Goal: Use online tool/utility: Utilize a website feature to perform a specific function

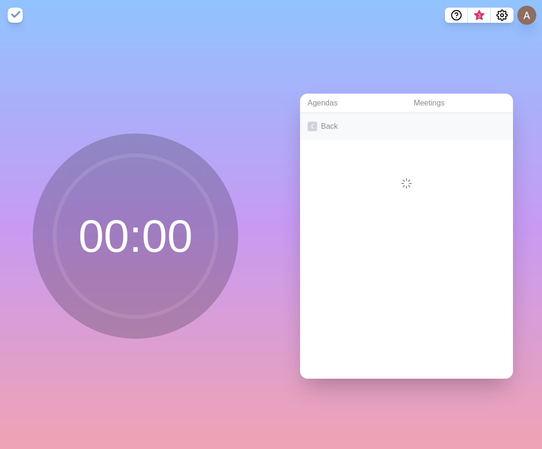
click at [321, 123] on link "Back" at bounding box center [406, 126] width 213 height 27
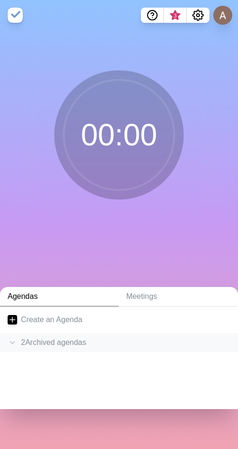
click at [13, 342] on icon at bounding box center [13, 343] width 10 height 10
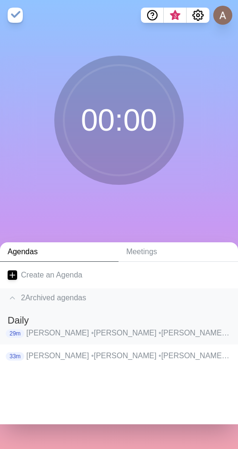
click at [41, 336] on p "[PERSON_NAME] • [PERSON_NAME] [PERSON_NAME] • [PERSON_NAME] • [PERSON_NAME] • […" at bounding box center [128, 332] width 204 height 11
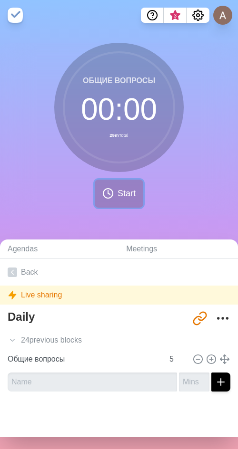
click at [118, 192] on span "Start" at bounding box center [126, 193] width 18 height 13
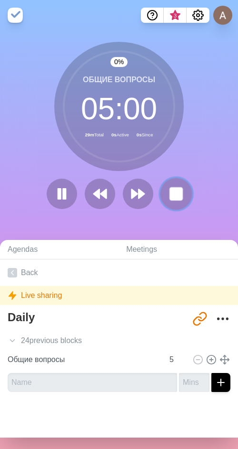
click at [171, 192] on rect at bounding box center [176, 194] width 12 height 12
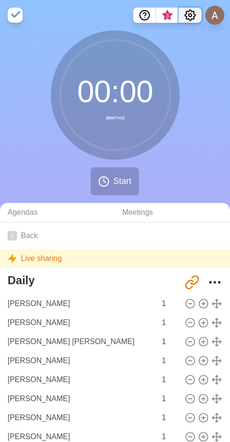
click at [190, 11] on icon "Settings" at bounding box center [190, 15] width 10 height 10
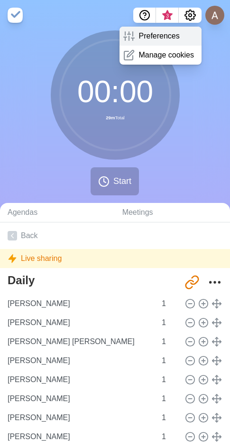
click at [166, 36] on p "Preferences" at bounding box center [159, 35] width 41 height 11
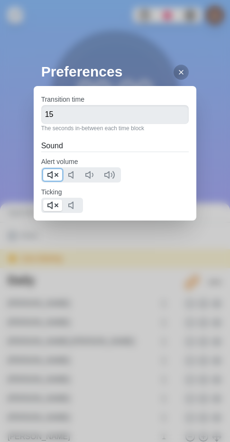
click at [48, 174] on polygon at bounding box center [50, 175] width 4 height 7
click at [52, 201] on icon at bounding box center [52, 205] width 11 height 11
click at [178, 74] on icon at bounding box center [182, 72] width 8 height 8
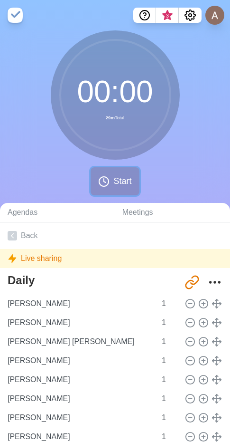
click at [115, 184] on span "Start" at bounding box center [123, 181] width 18 height 13
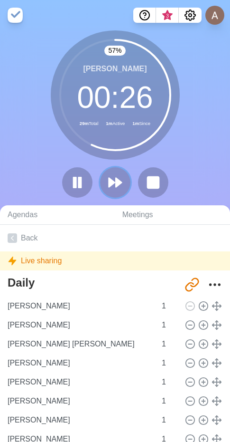
click at [117, 183] on polygon at bounding box center [119, 182] width 6 height 9
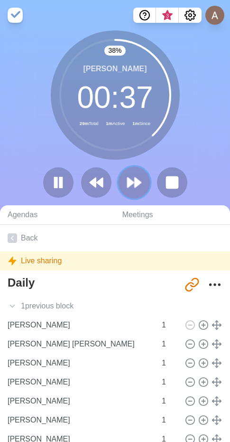
click at [139, 179] on icon at bounding box center [134, 182] width 16 height 16
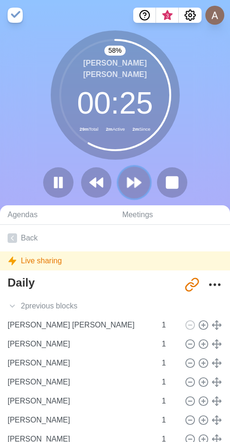
click at [141, 185] on icon at bounding box center [134, 182] width 16 height 16
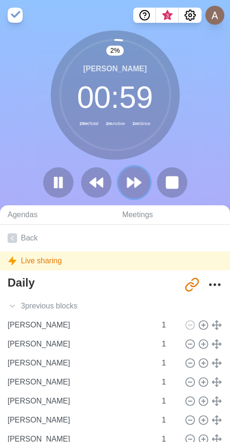
click at [135, 192] on button at bounding box center [134, 182] width 32 height 32
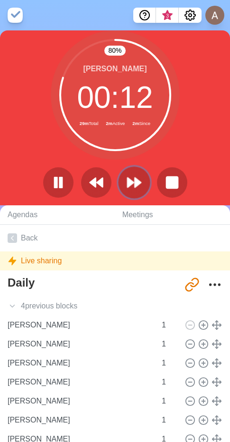
click at [131, 177] on icon at bounding box center [134, 182] width 16 height 16
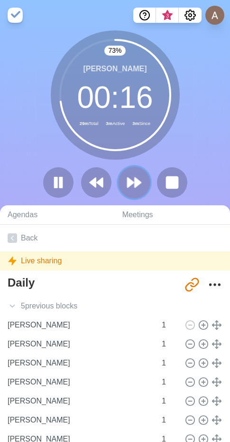
click at [139, 184] on polygon at bounding box center [138, 183] width 6 height 10
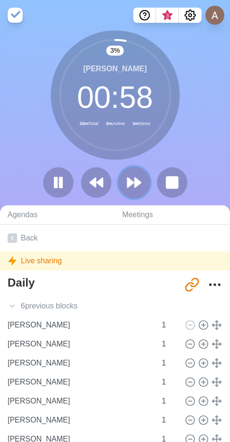
click at [129, 178] on polygon at bounding box center [131, 183] width 6 height 10
click at [135, 184] on polygon at bounding box center [138, 183] width 6 height 10
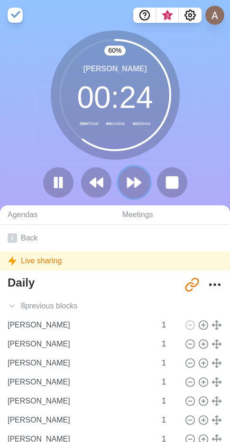
click at [127, 183] on icon at bounding box center [134, 182] width 16 height 16
click at [144, 188] on button at bounding box center [134, 182] width 32 height 32
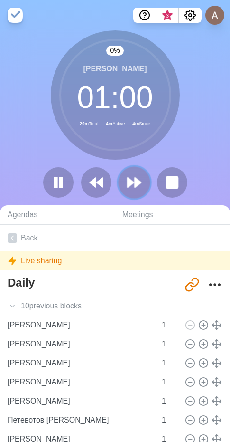
click at [144, 188] on button at bounding box center [134, 182] width 32 height 32
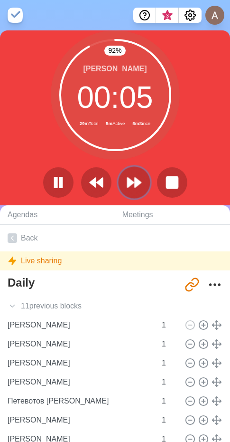
click at [137, 190] on icon at bounding box center [134, 182] width 16 height 16
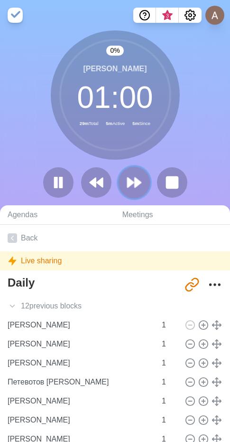
click at [137, 190] on icon at bounding box center [134, 182] width 16 height 16
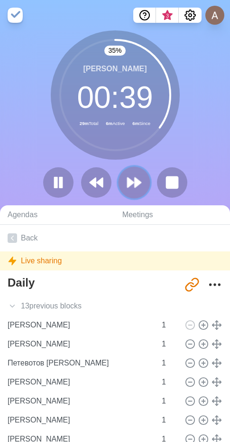
click at [133, 183] on polygon at bounding box center [131, 183] width 6 height 10
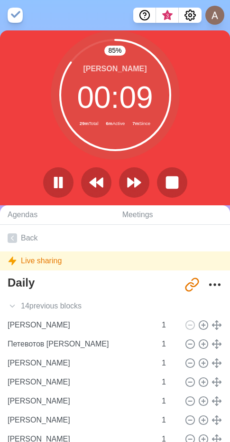
click at [150, 179] on div at bounding box center [115, 182] width 152 height 30
click at [135, 184] on polygon at bounding box center [138, 183] width 6 height 10
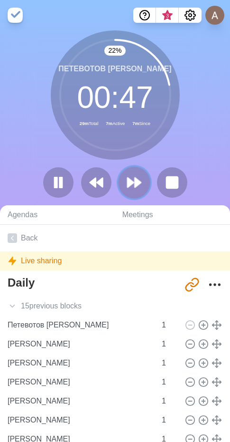
click at [142, 183] on icon at bounding box center [134, 182] width 16 height 16
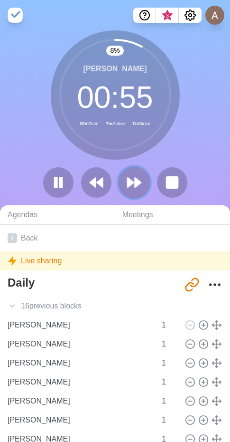
click at [142, 183] on icon at bounding box center [134, 182] width 16 height 16
click at [55, 180] on rect at bounding box center [55, 182] width 3 height 10
click at [126, 184] on button at bounding box center [134, 182] width 32 height 32
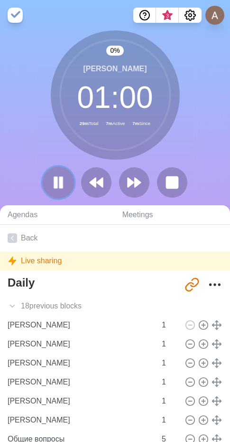
click at [66, 182] on icon at bounding box center [58, 182] width 16 height 16
click at [66, 182] on icon at bounding box center [58, 182] width 15 height 15
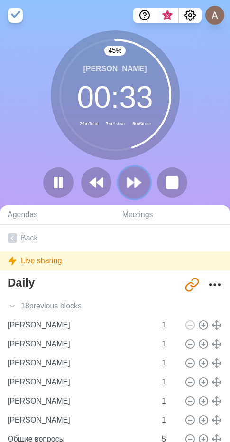
click at [128, 174] on button at bounding box center [134, 182] width 32 height 32
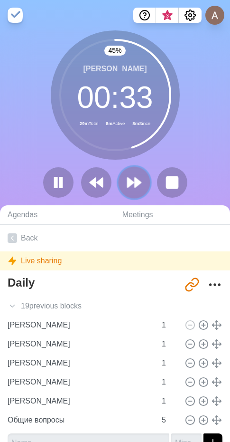
click at [134, 178] on icon at bounding box center [134, 182] width 16 height 16
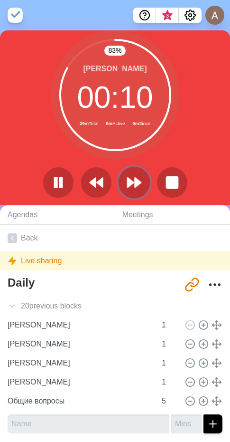
click at [131, 190] on icon at bounding box center [134, 182] width 16 height 16
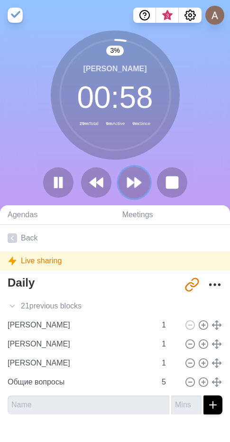
click at [133, 185] on icon at bounding box center [134, 182] width 16 height 16
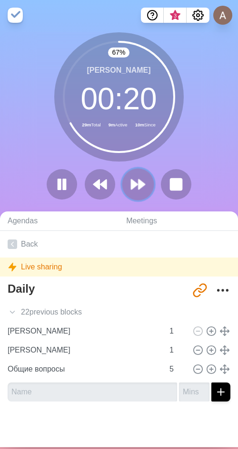
click at [131, 177] on icon at bounding box center [138, 184] width 16 height 16
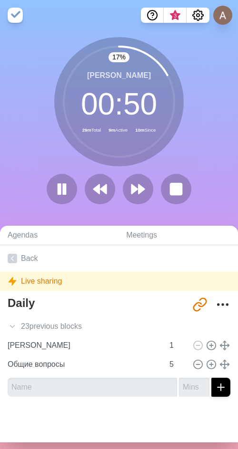
click at [16, 190] on div "17 % [PERSON_NAME] 00 : 50 29m Total 9m Active 10m Since" at bounding box center [119, 124] width 238 height 175
click at [134, 196] on icon at bounding box center [138, 189] width 16 height 16
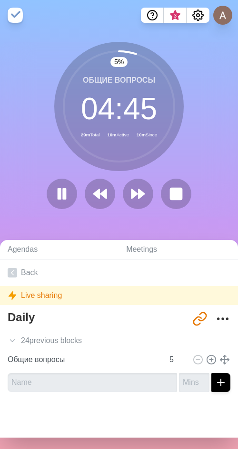
click at [13, 131] on div "5 % Общие вопросы 04 : 45 29m Total 10m Active 10m Since" at bounding box center [119, 129] width 238 height 175
